Goal: Navigation & Orientation: Find specific page/section

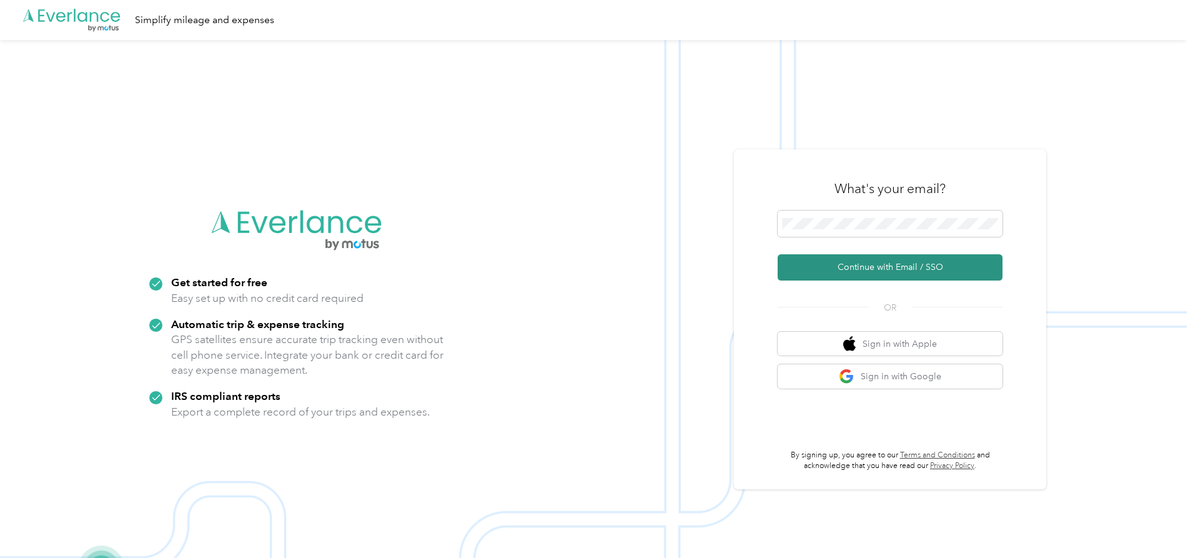
click at [903, 263] on button "Continue with Email / SSO" at bounding box center [890, 267] width 225 height 26
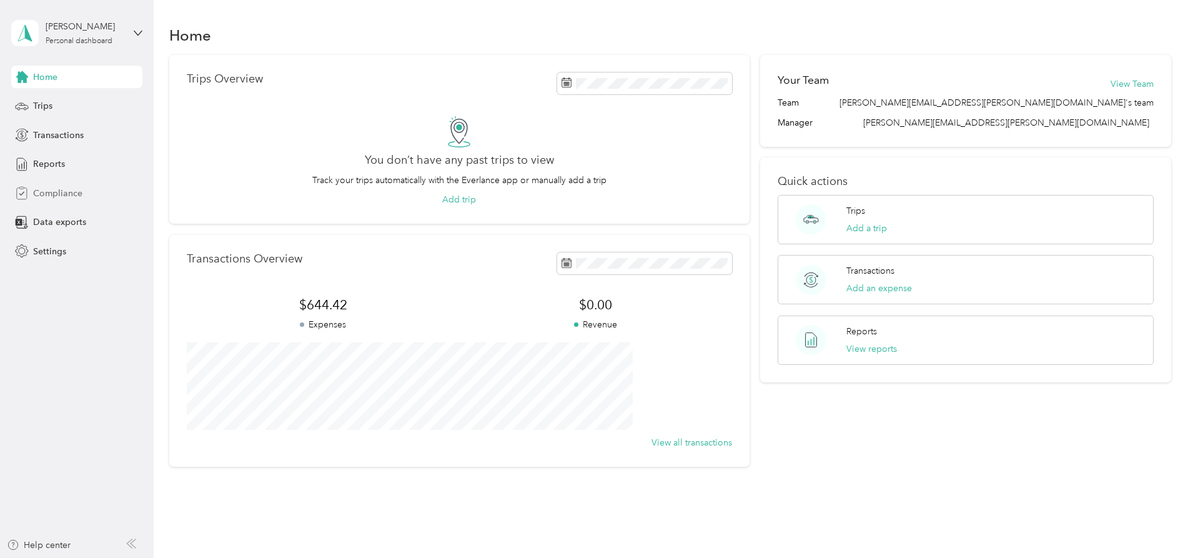
click at [56, 192] on span "Compliance" at bounding box center [57, 193] width 49 height 13
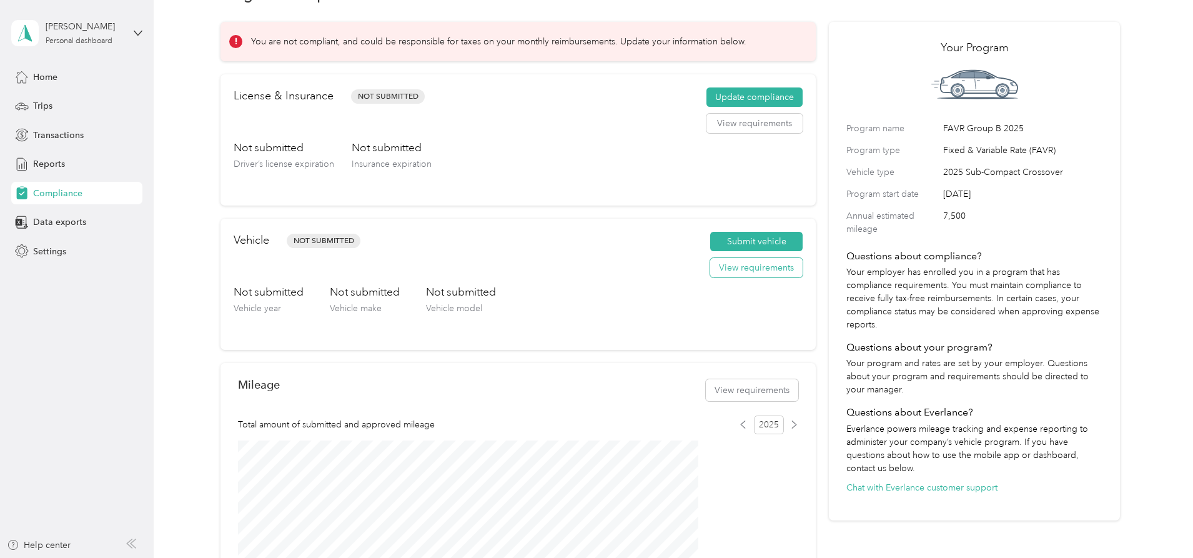
scroll to position [62, 0]
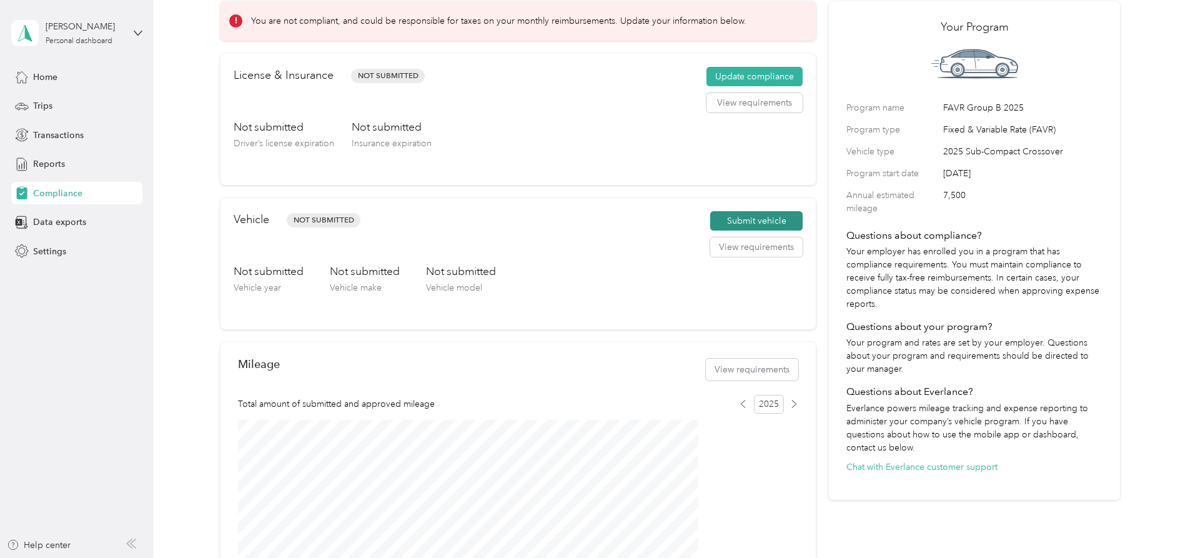
click at [728, 229] on button "Submit vehicle" at bounding box center [756, 221] width 92 height 20
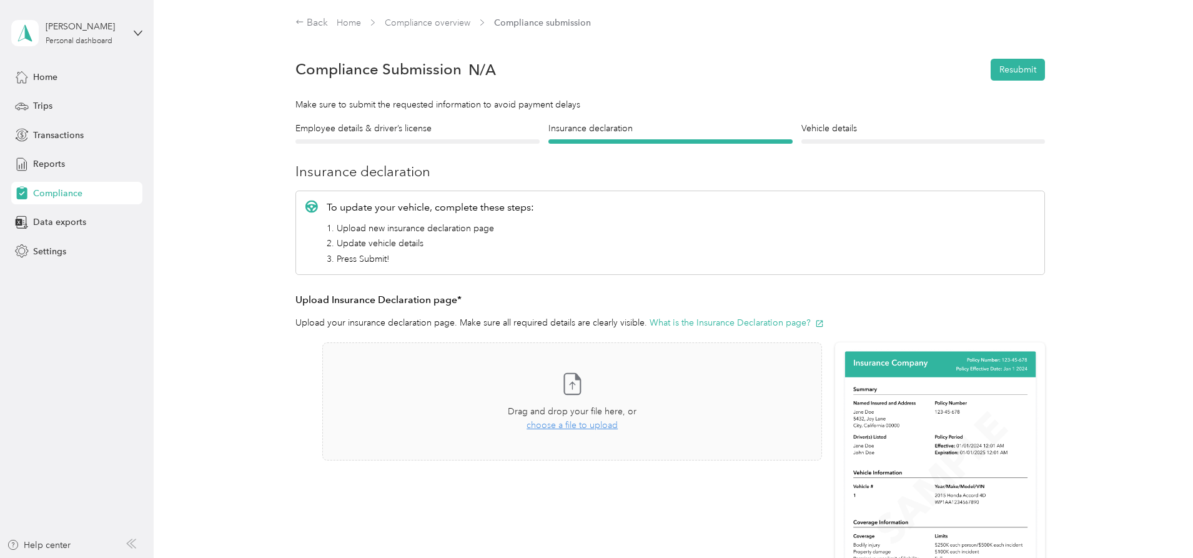
click at [73, 197] on span "Compliance" at bounding box center [57, 193] width 49 height 13
click at [412, 23] on link "Compliance overview" at bounding box center [428, 22] width 86 height 11
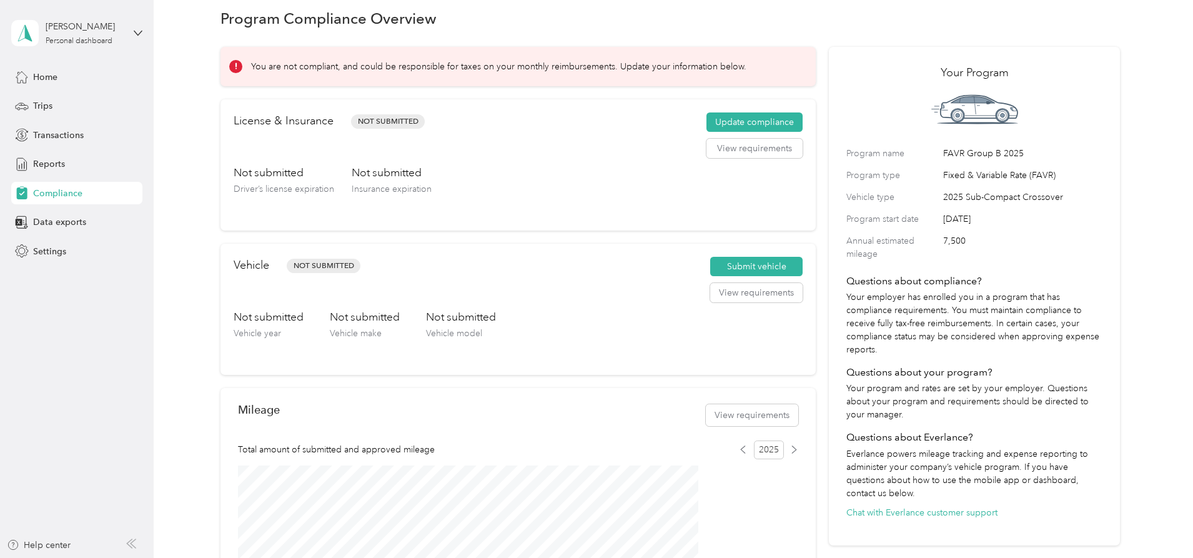
scroll to position [11, 0]
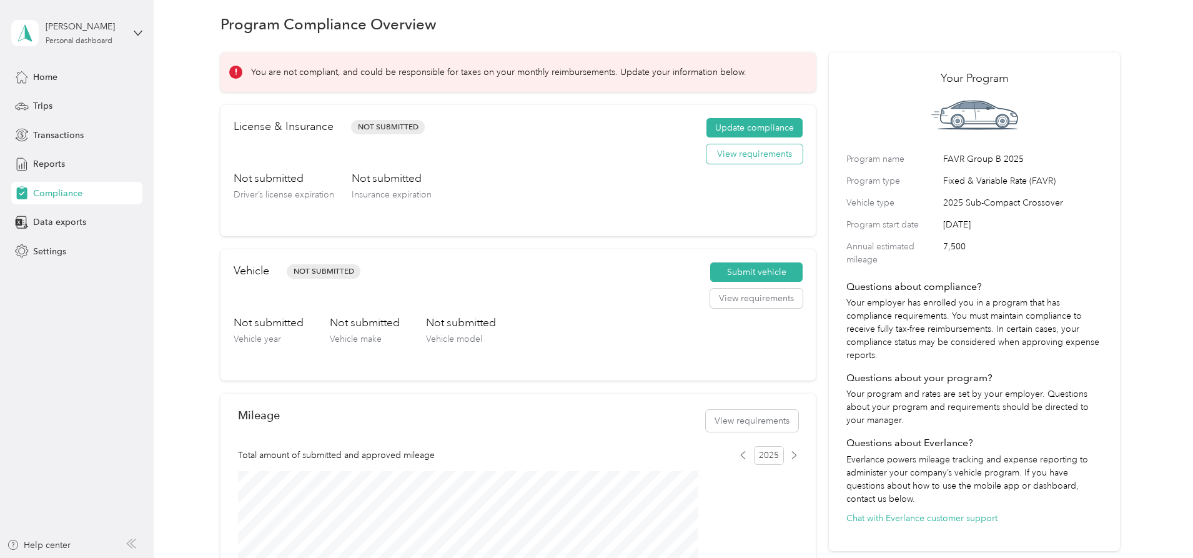
click at [711, 164] on button "View requirements" at bounding box center [754, 154] width 96 height 20
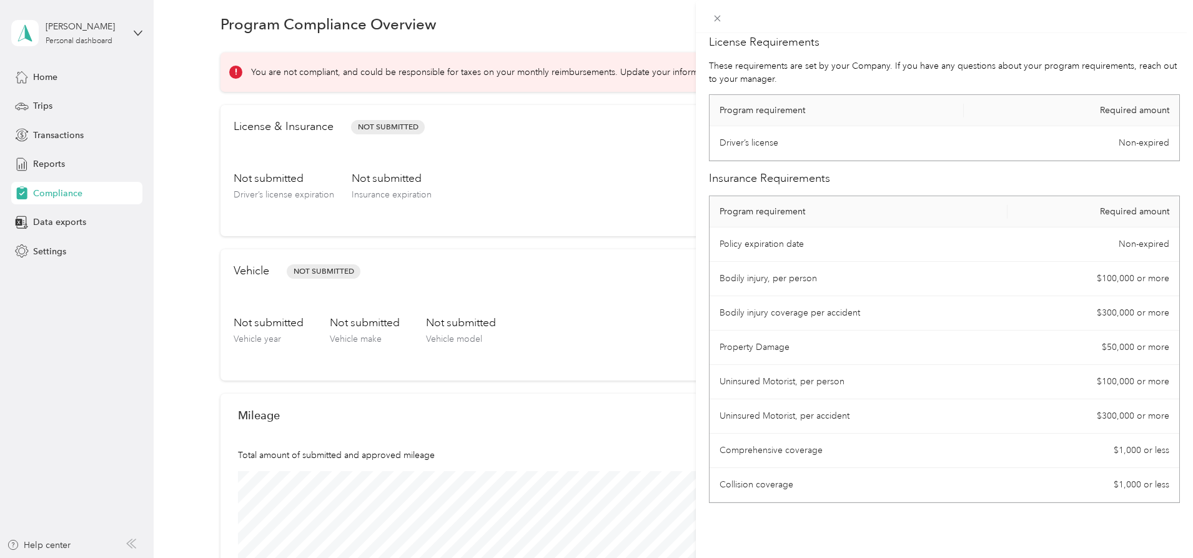
scroll to position [0, 0]
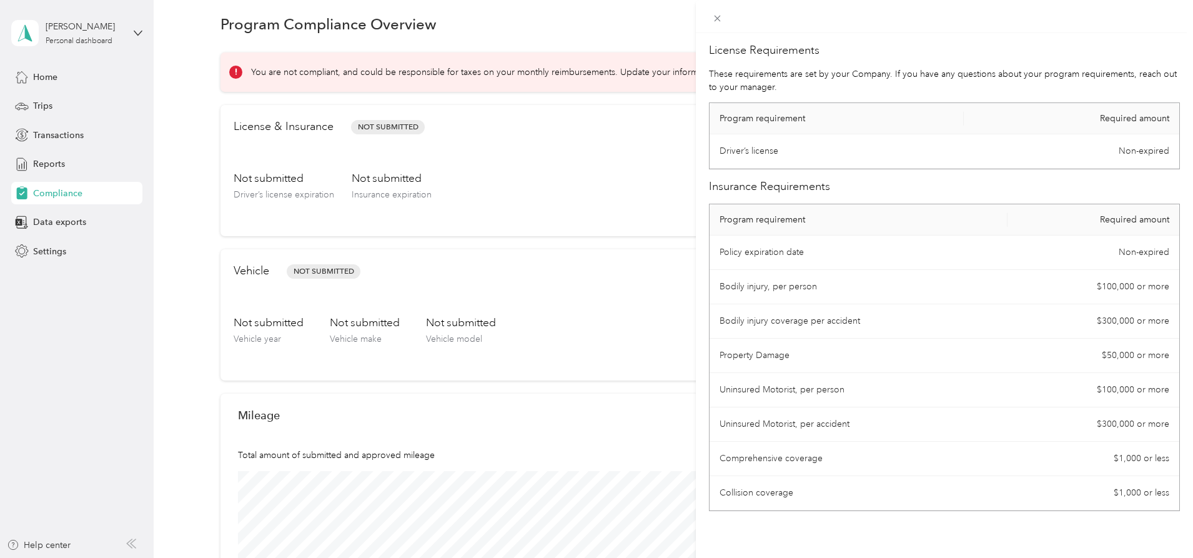
click at [631, 312] on div "License Requirements These requirements are set by your Company. If you have an…" at bounding box center [596, 279] width 1193 height 558
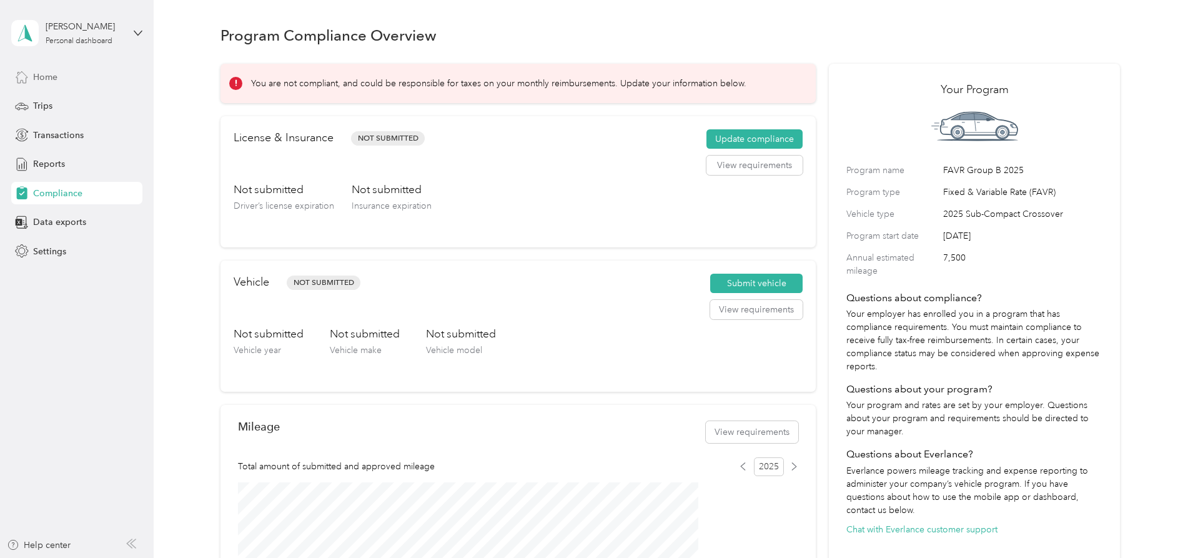
click at [42, 76] on span "Home" at bounding box center [45, 77] width 24 height 13
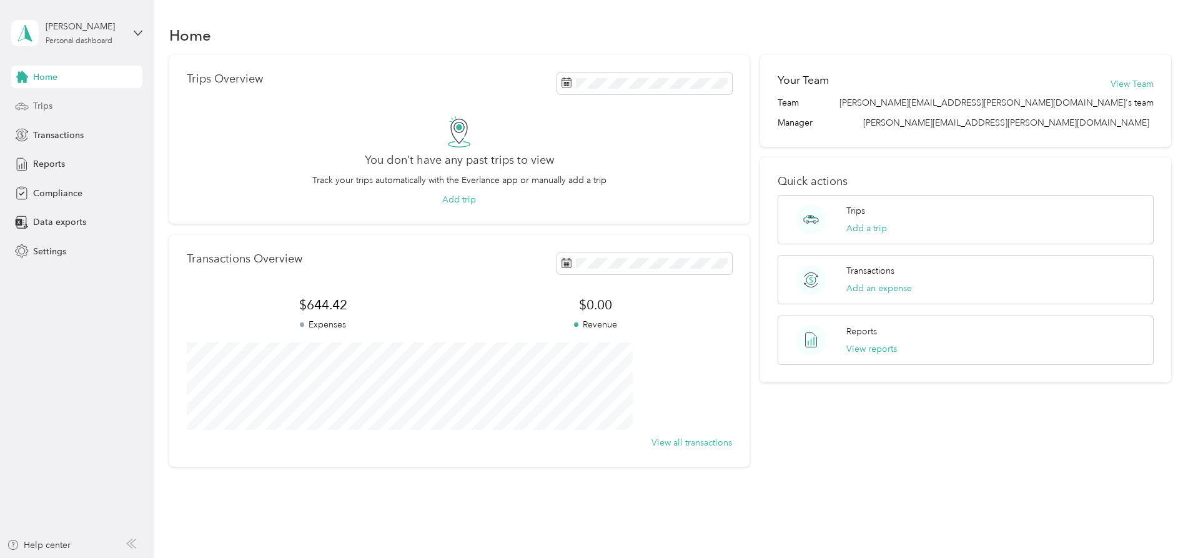
click at [47, 108] on span "Trips" at bounding box center [42, 105] width 19 height 13
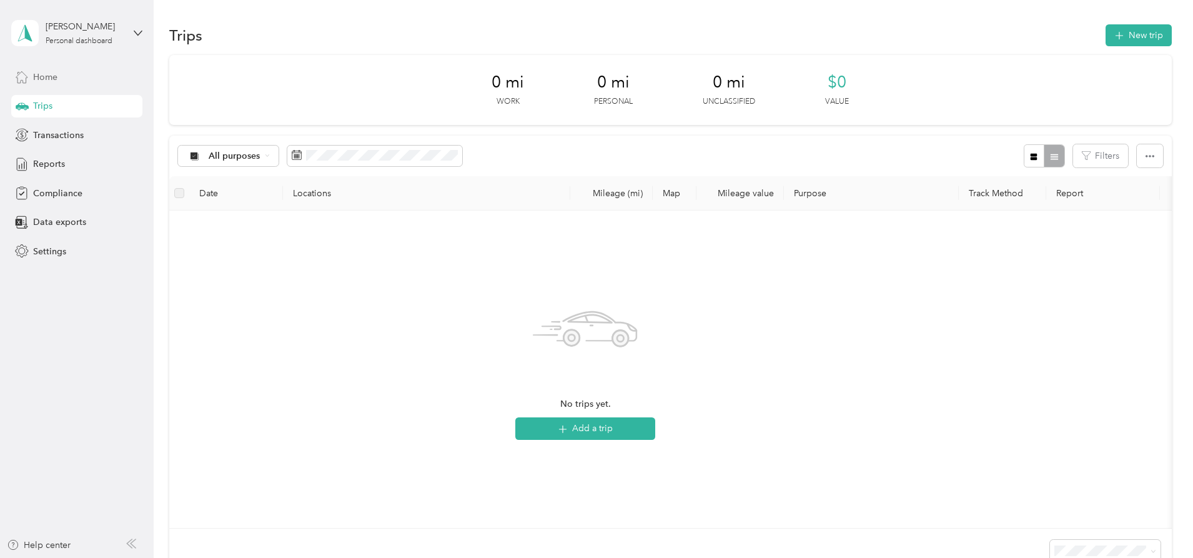
click at [40, 76] on span "Home" at bounding box center [45, 77] width 24 height 13
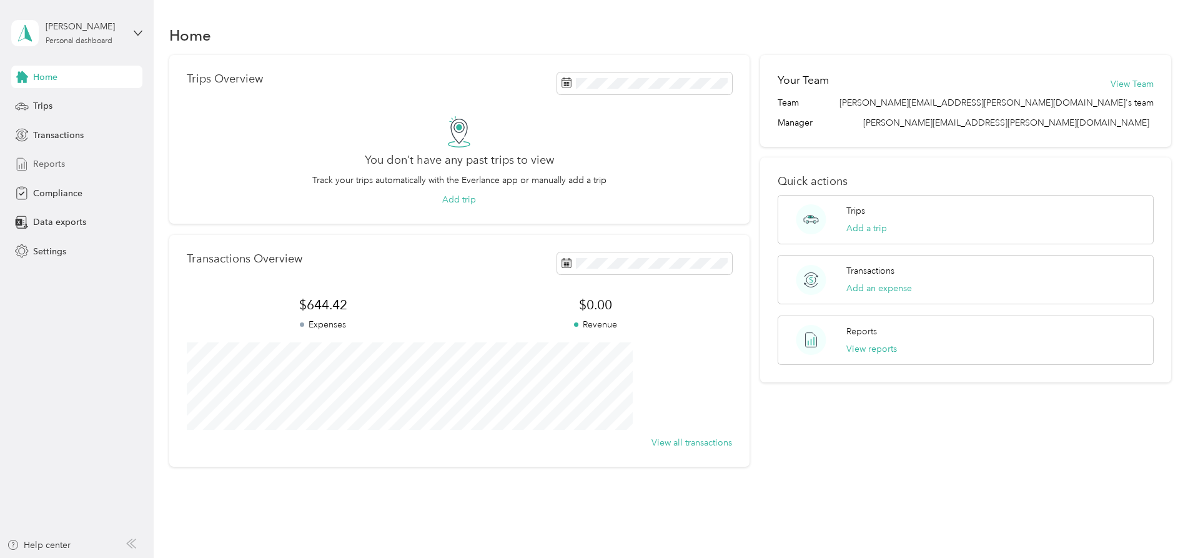
click at [51, 161] on span "Reports" at bounding box center [49, 163] width 32 height 13
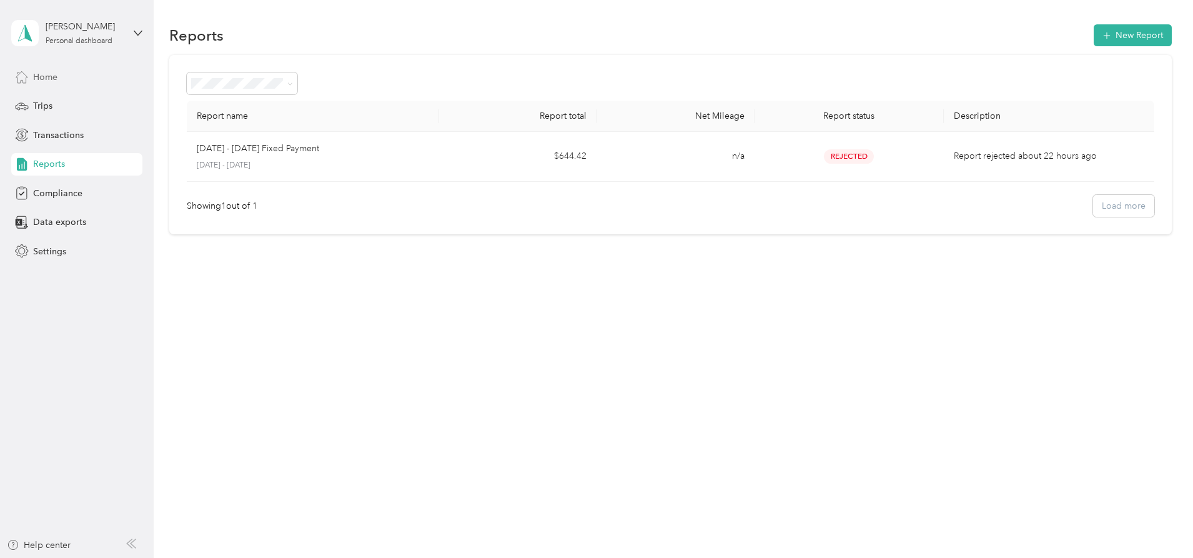
click at [42, 76] on span "Home" at bounding box center [45, 77] width 24 height 13
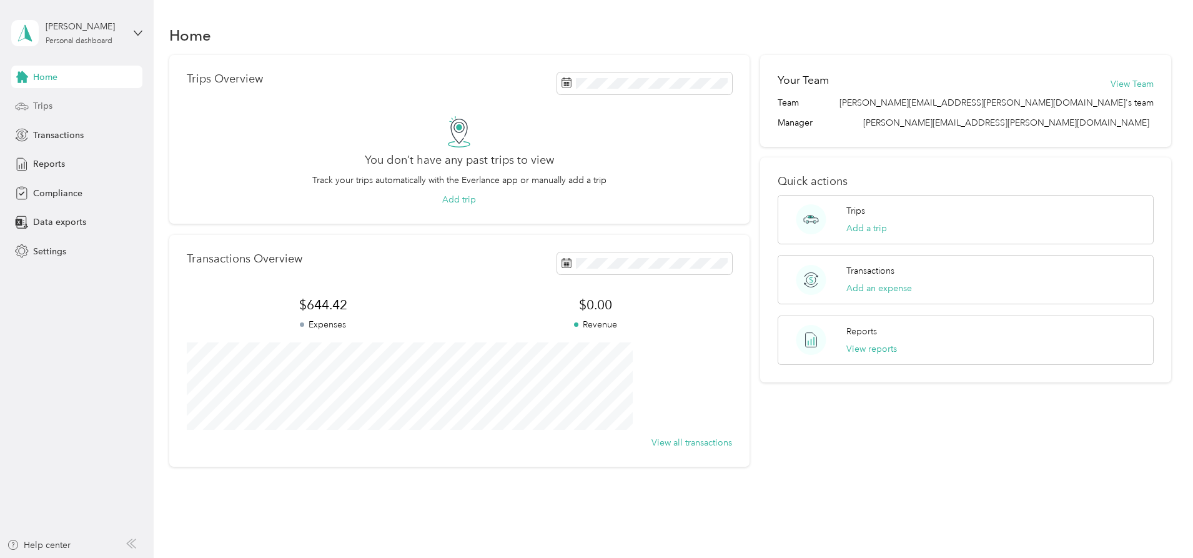
click at [54, 102] on div "Trips" at bounding box center [76, 106] width 131 height 22
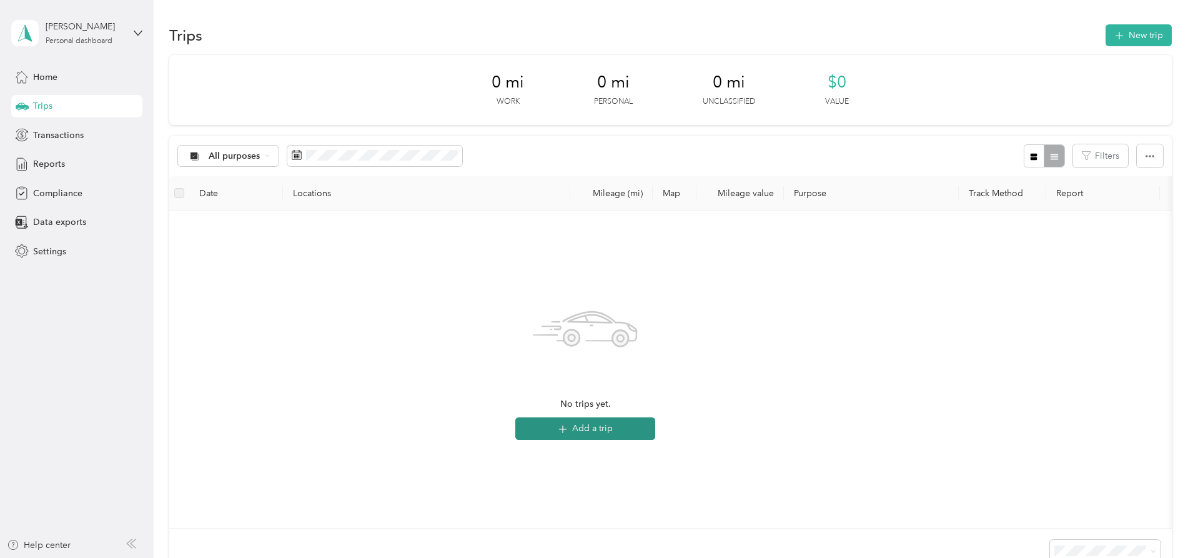
click at [655, 435] on button "Add a trip" at bounding box center [585, 428] width 140 height 22
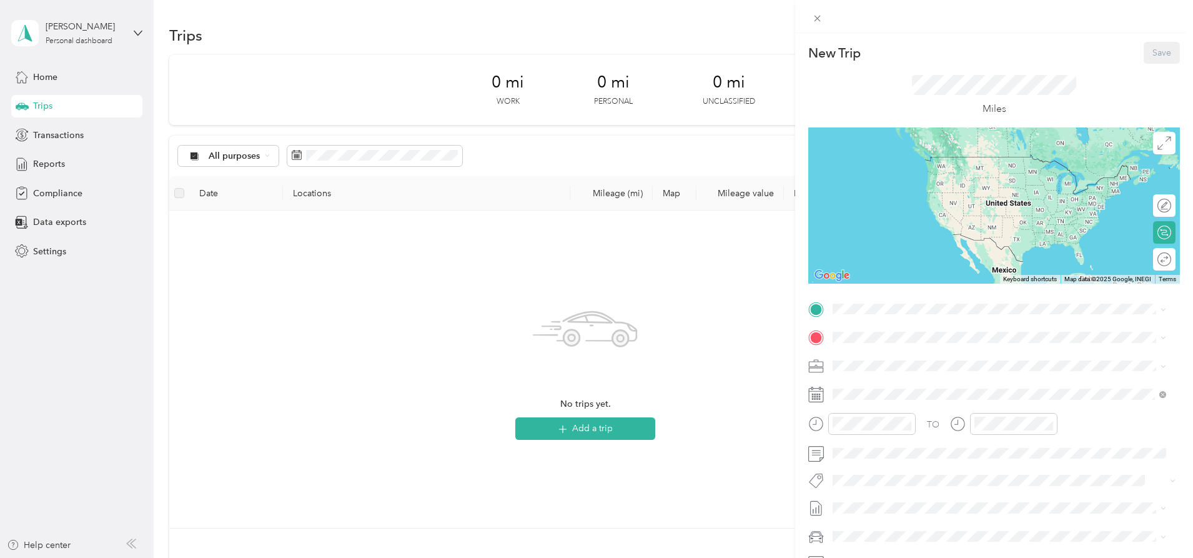
click at [656, 269] on div "New Trip Save This trip cannot be edited because it is either under review, app…" at bounding box center [596, 279] width 1193 height 558
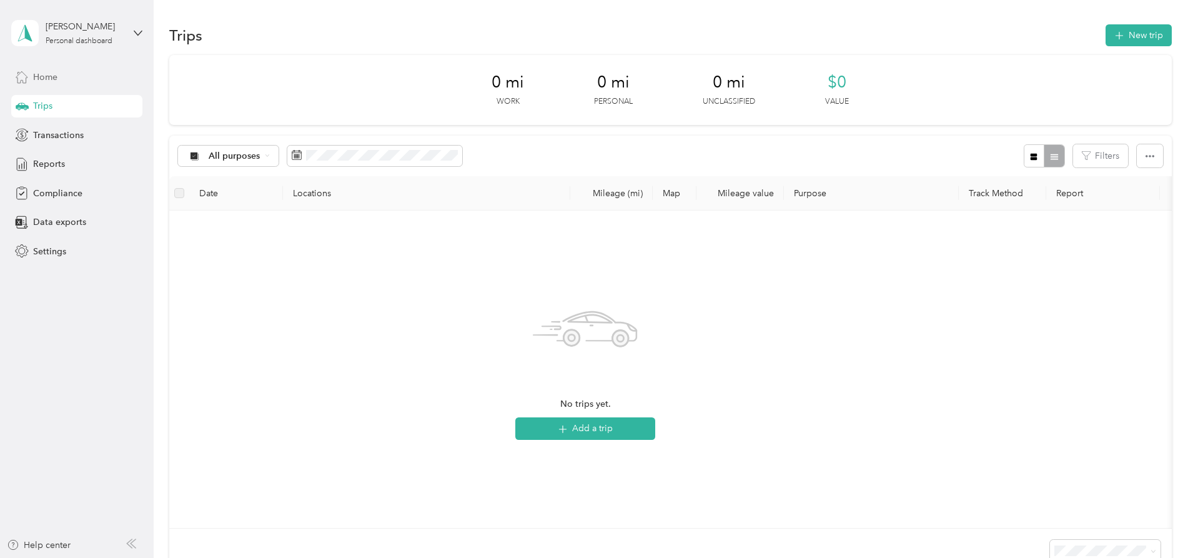
click at [44, 76] on span "Home" at bounding box center [45, 77] width 24 height 13
